Goal: Find specific page/section: Find specific page/section

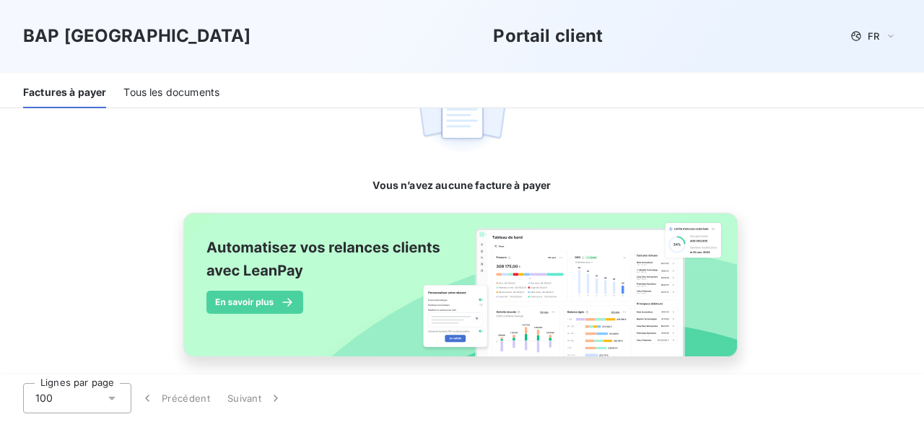
scroll to position [331, 0]
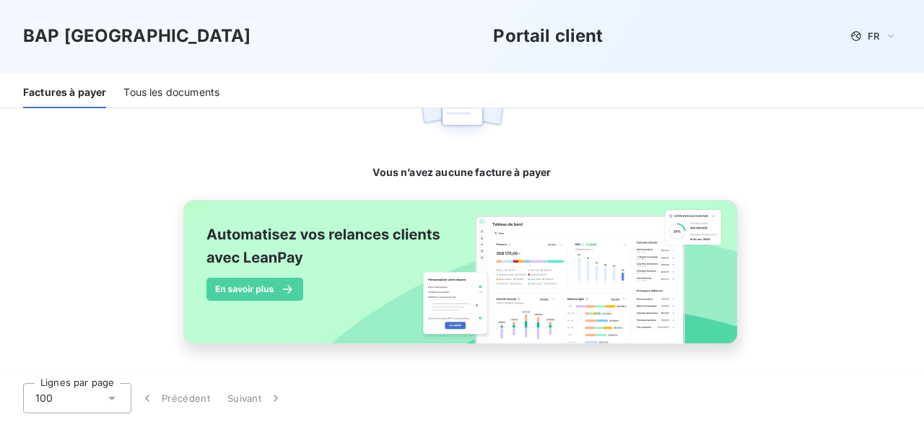
click at [188, 89] on div "Tous les documents" at bounding box center [171, 93] width 96 height 30
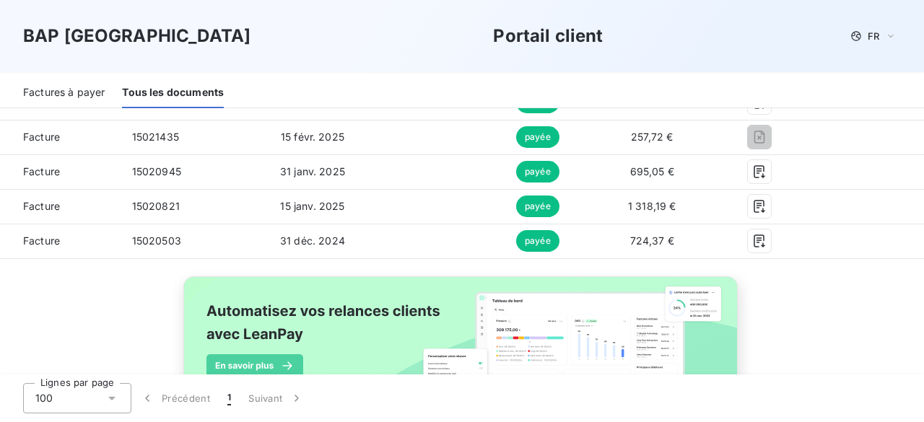
scroll to position [517, 0]
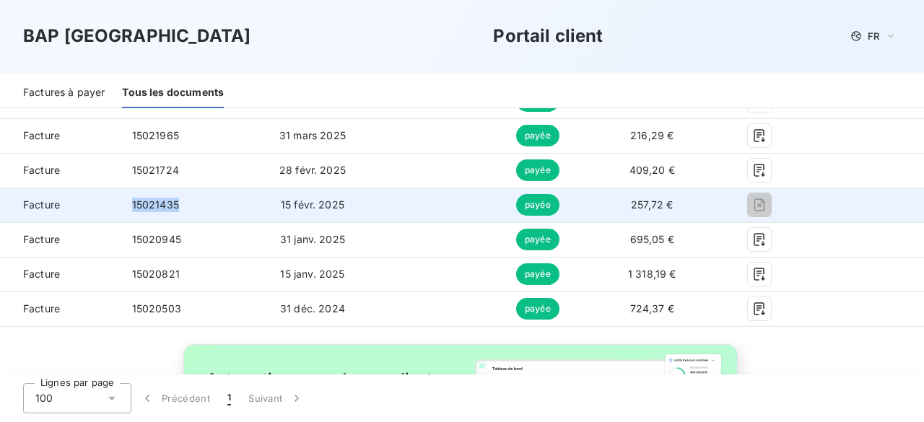
drag, startPoint x: 128, startPoint y: 199, endPoint x: 178, endPoint y: 201, distance: 49.9
click at [178, 201] on td "15021435" at bounding box center [187, 205] width 132 height 35
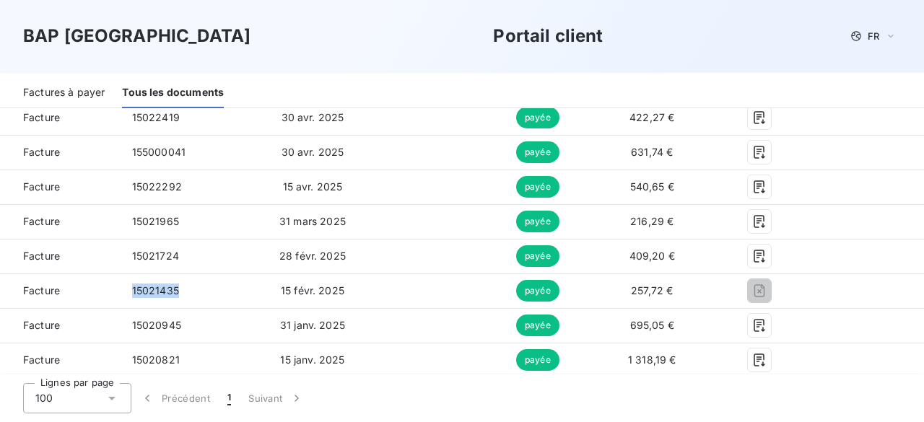
scroll to position [435, 0]
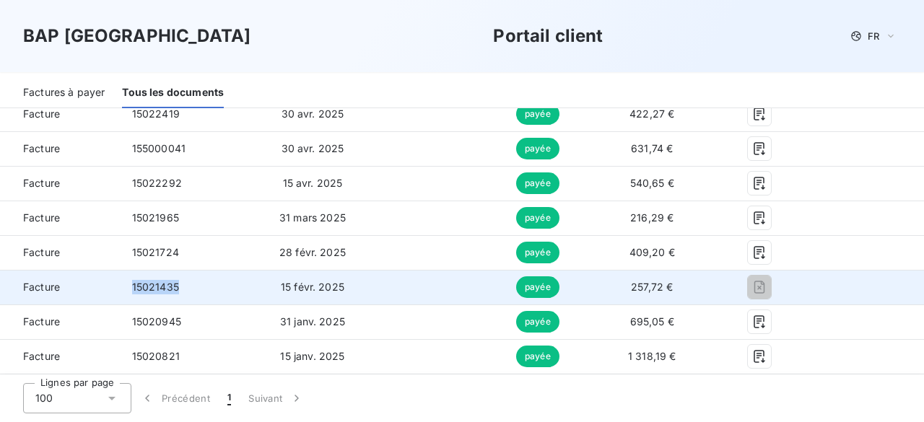
click at [147, 285] on span "15021435" at bounding box center [155, 287] width 47 height 12
drag, startPoint x: 149, startPoint y: 288, endPoint x: 124, endPoint y: 286, distance: 24.6
click at [124, 286] on td "15021435" at bounding box center [187, 287] width 132 height 35
drag, startPoint x: 164, startPoint y: 286, endPoint x: 180, endPoint y: 286, distance: 16.6
click at [180, 286] on td "15021435" at bounding box center [187, 287] width 132 height 35
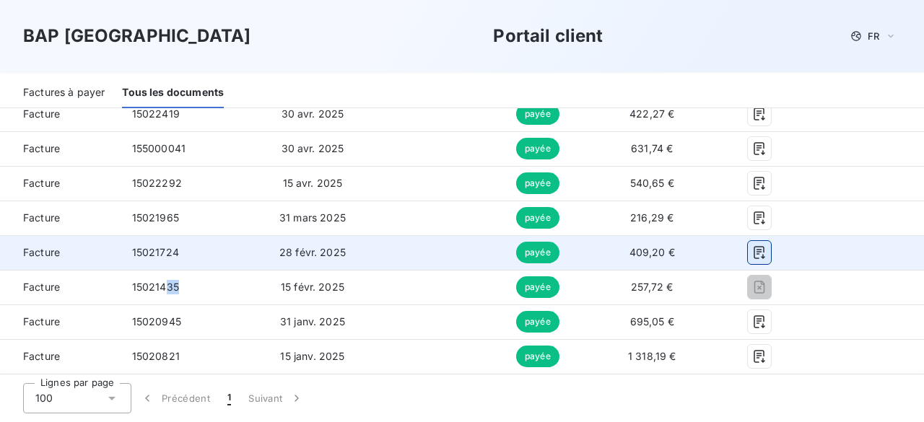
click at [752, 255] on icon "button" at bounding box center [759, 252] width 14 height 14
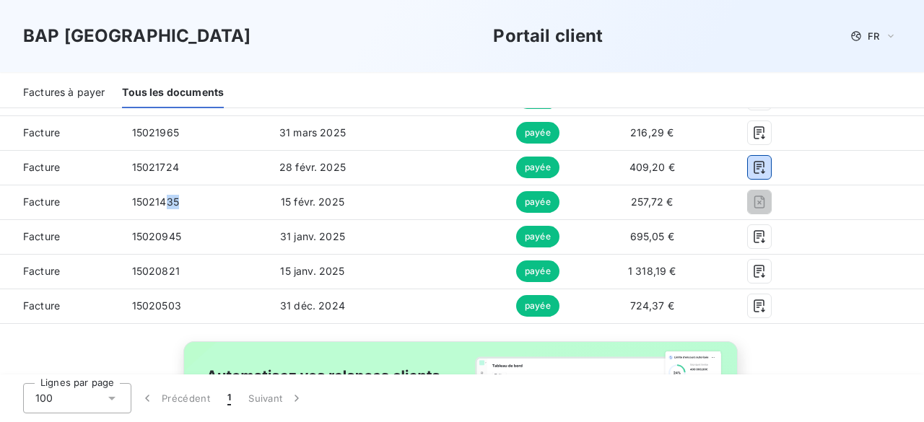
scroll to position [499, 0]
